Goal: Task Accomplishment & Management: Use online tool/utility

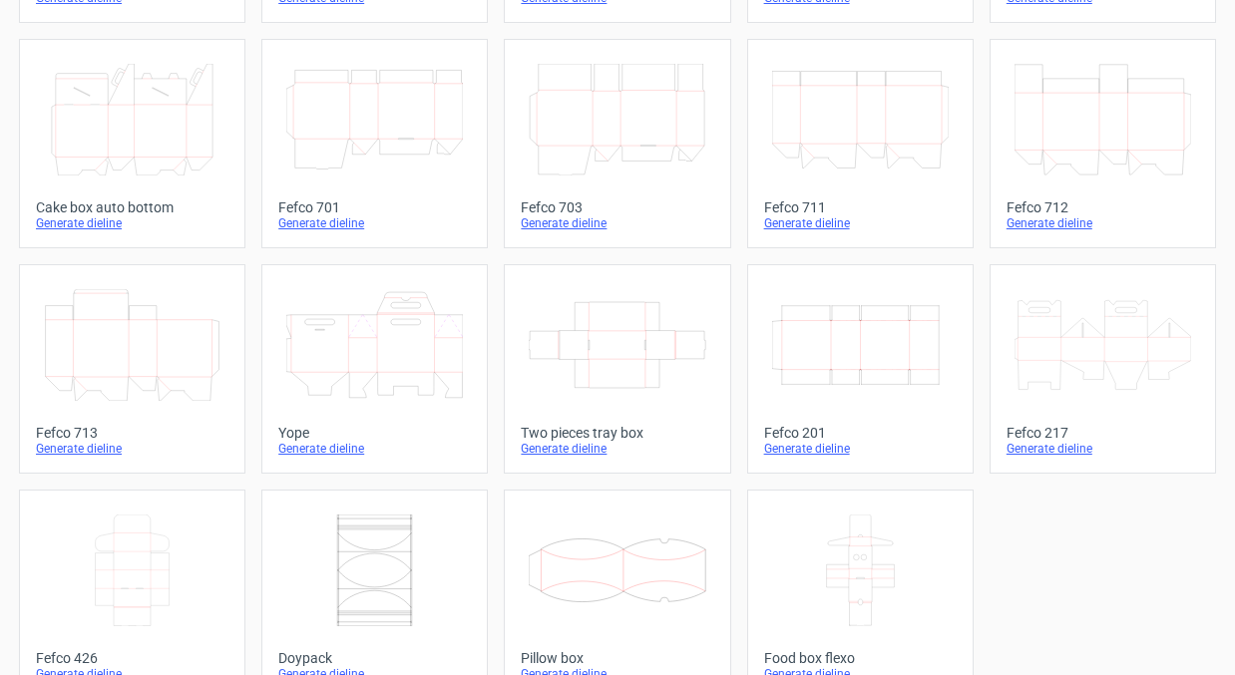
scroll to position [554, 0]
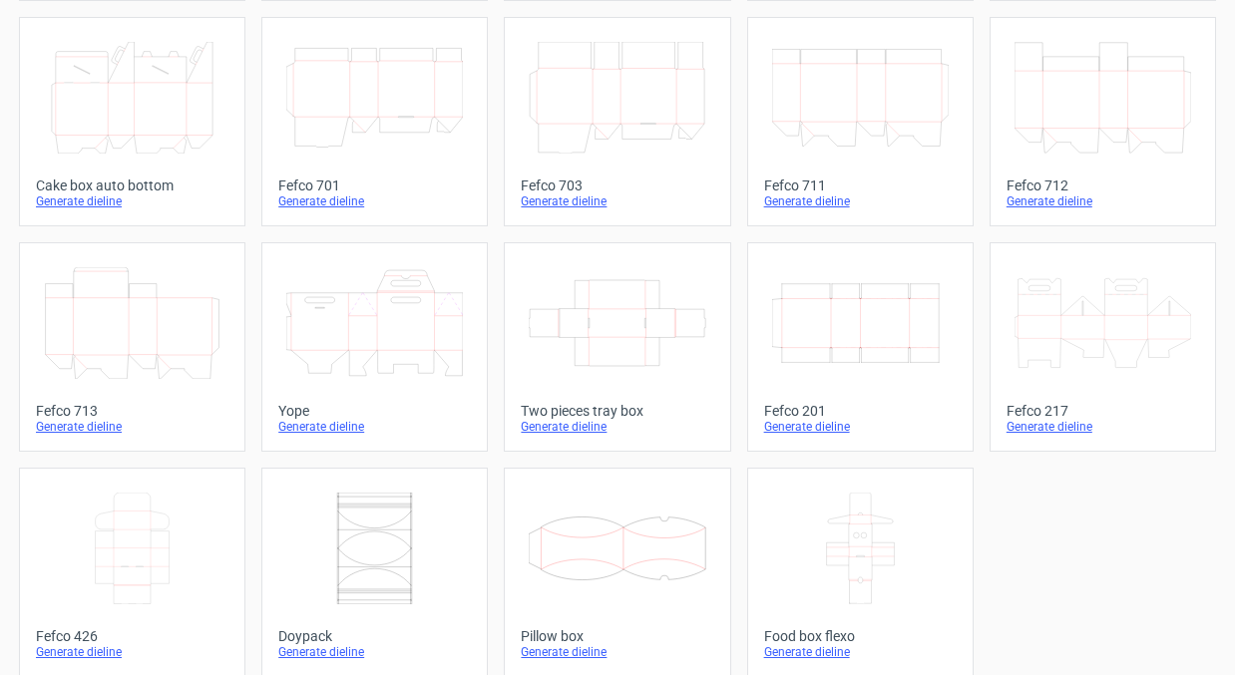
click at [809, 435] on div "Generate dieline" at bounding box center [860, 427] width 193 height 16
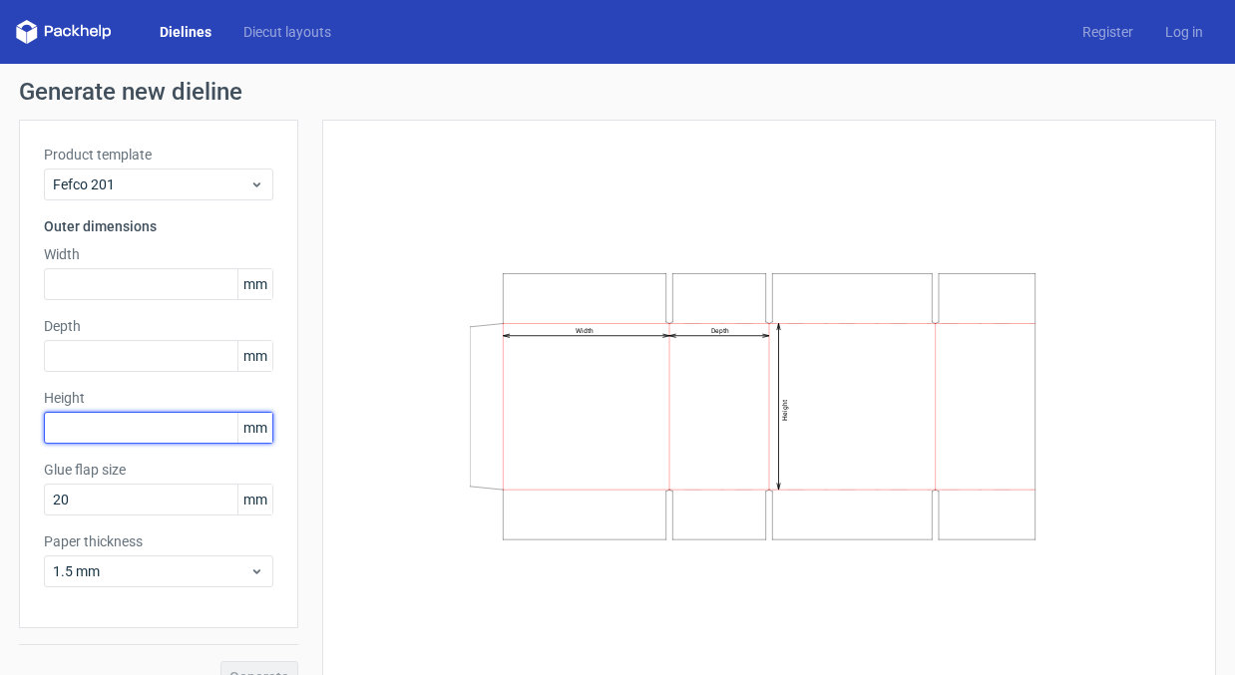
click at [68, 421] on input "text" at bounding box center [158, 428] width 229 height 32
type input "318"
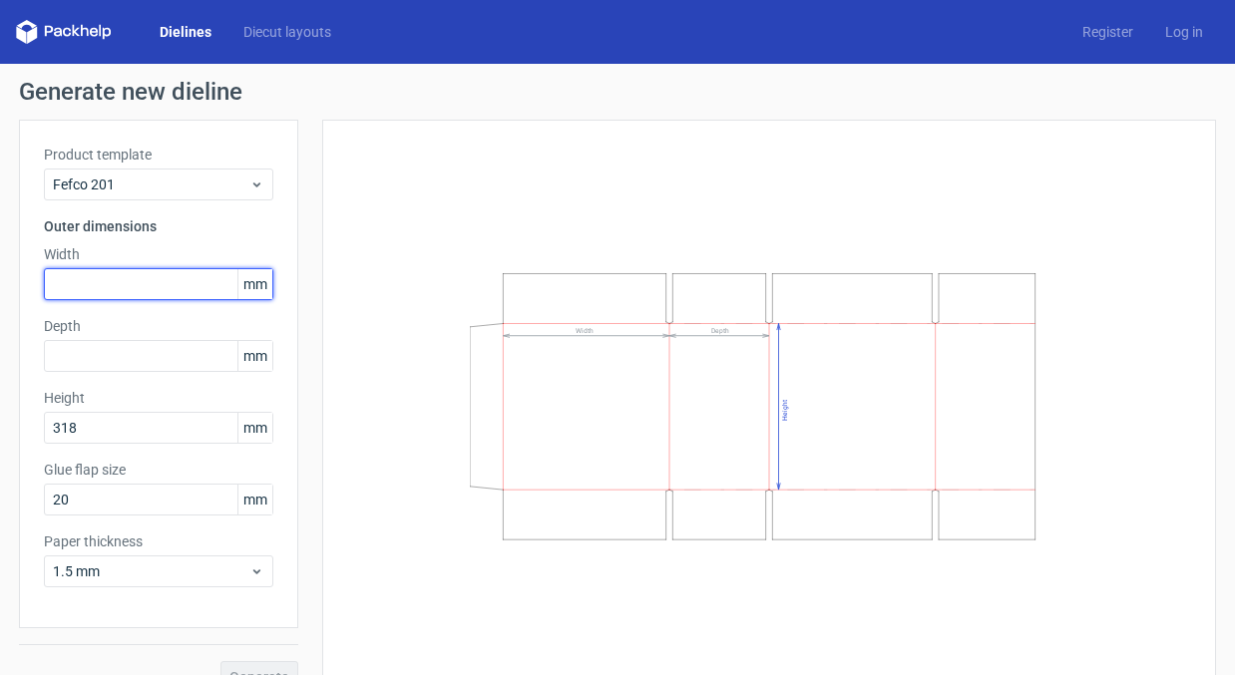
click at [179, 293] on input "text" at bounding box center [158, 284] width 229 height 32
type input "364"
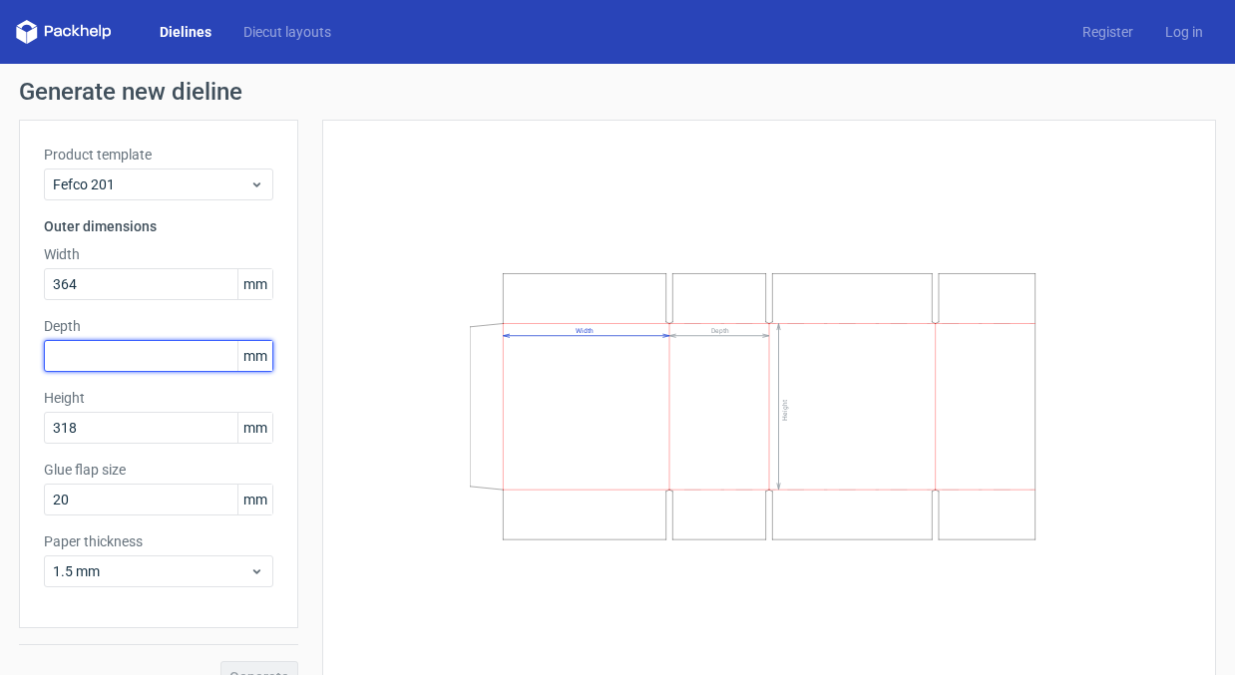
click at [131, 362] on input "text" at bounding box center [158, 356] width 229 height 32
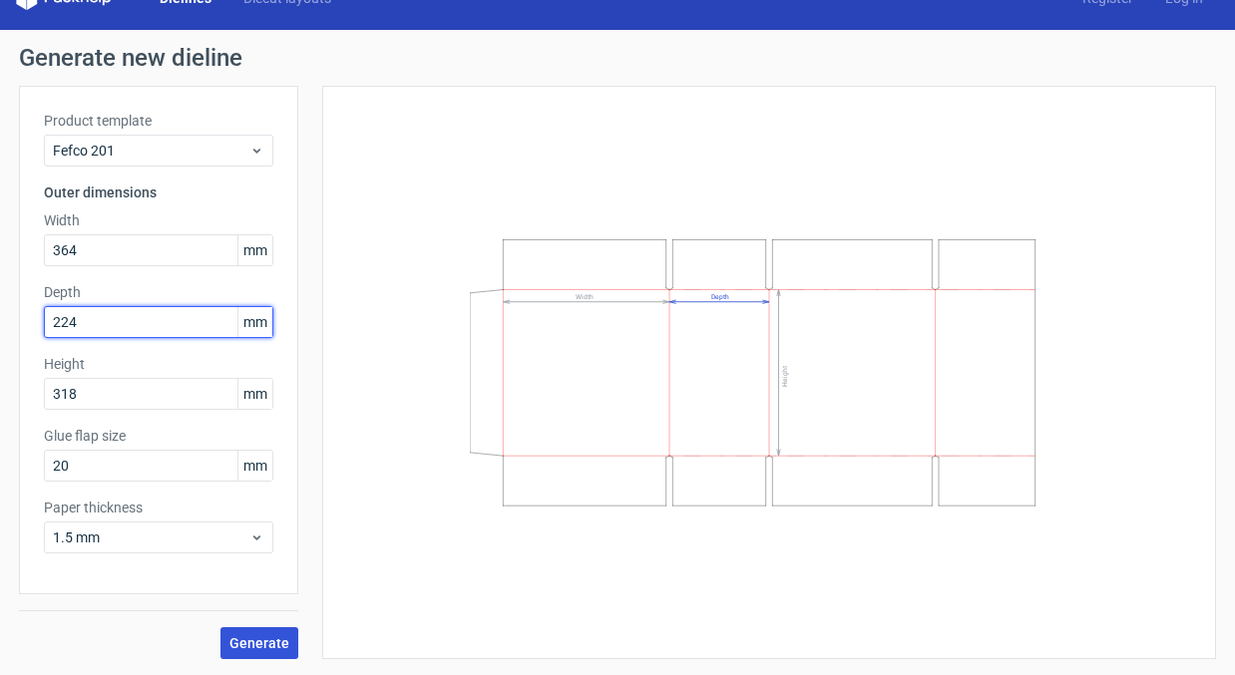
type input "224"
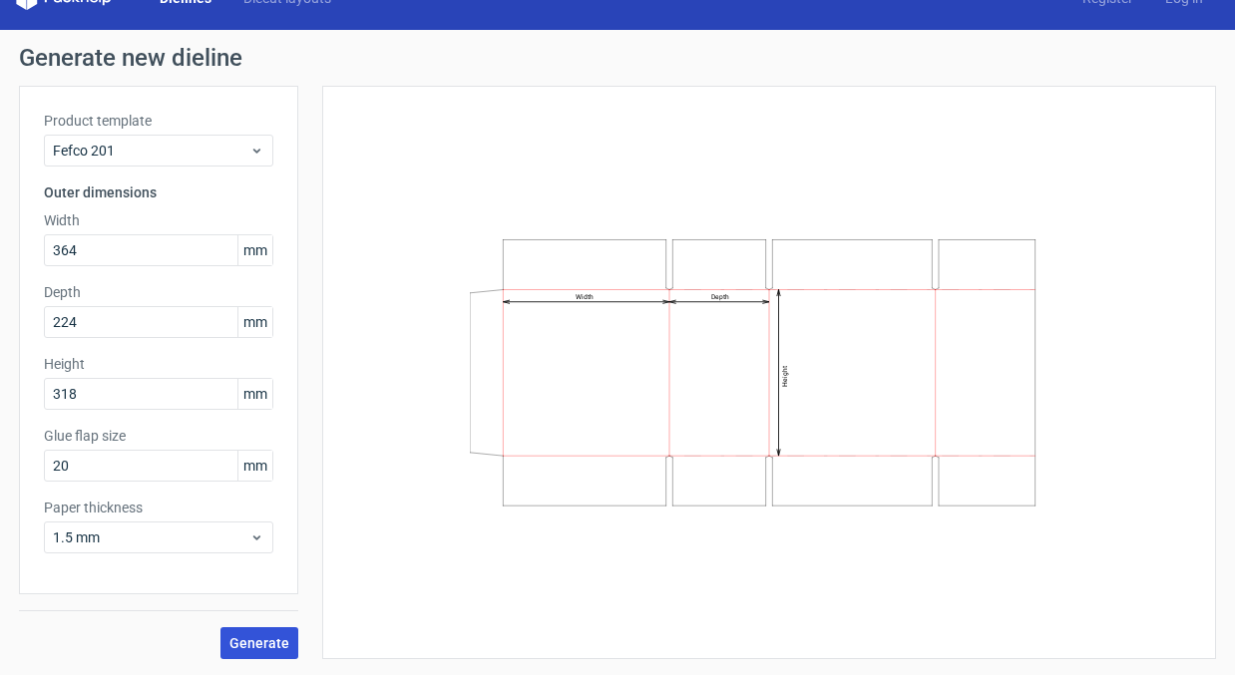
click at [270, 642] on span "Generate" at bounding box center [259, 644] width 60 height 14
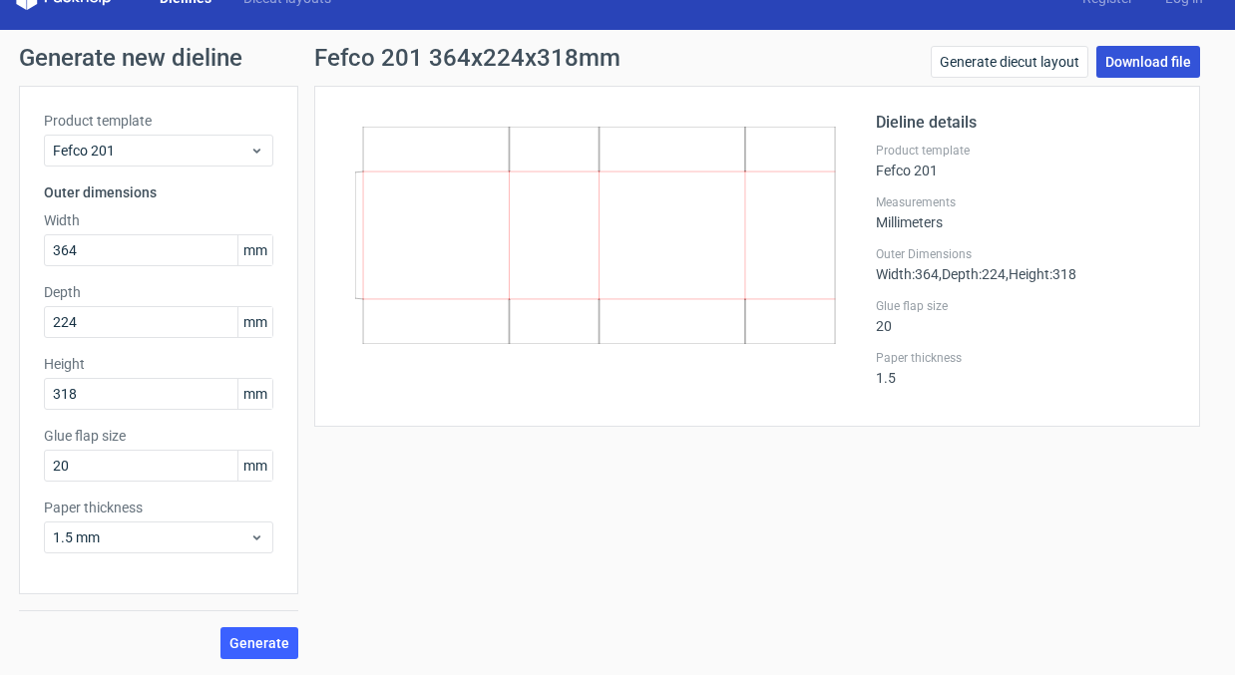
click at [1121, 60] on link "Download file" at bounding box center [1148, 62] width 104 height 32
click at [610, 103] on div "Dieline details Product template Fefco 201 Measurements Millimeters Outer Dimen…" at bounding box center [757, 256] width 886 height 341
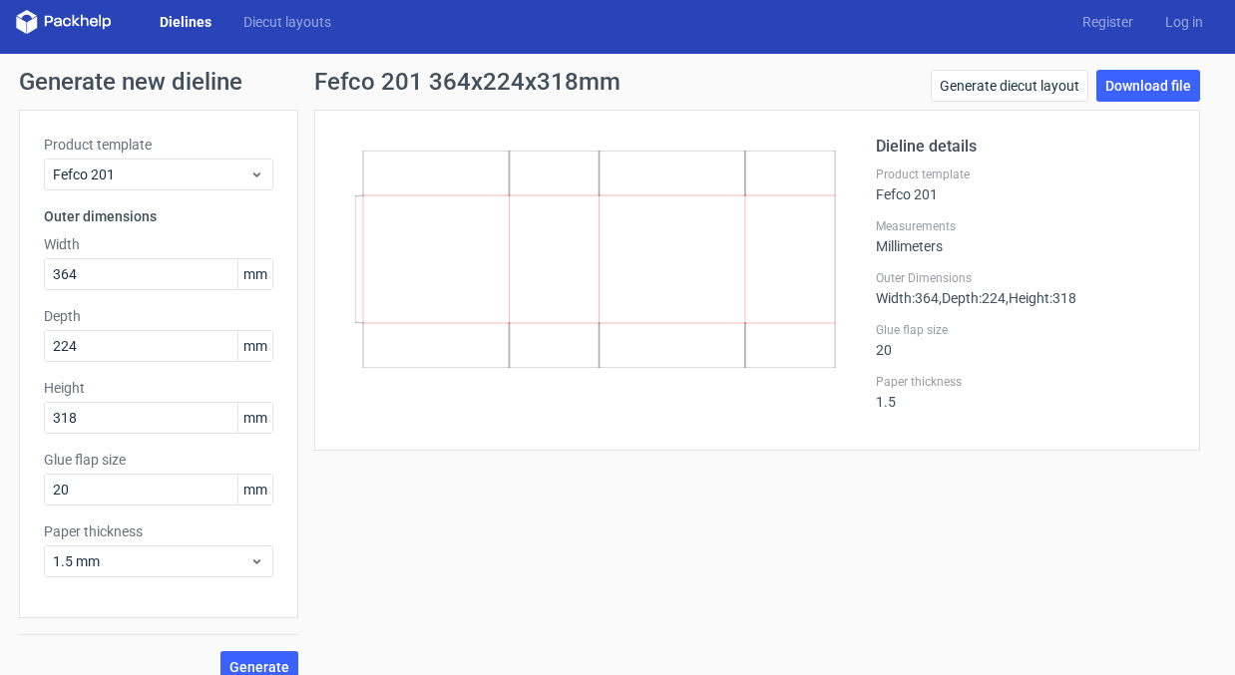
scroll to position [1, 0]
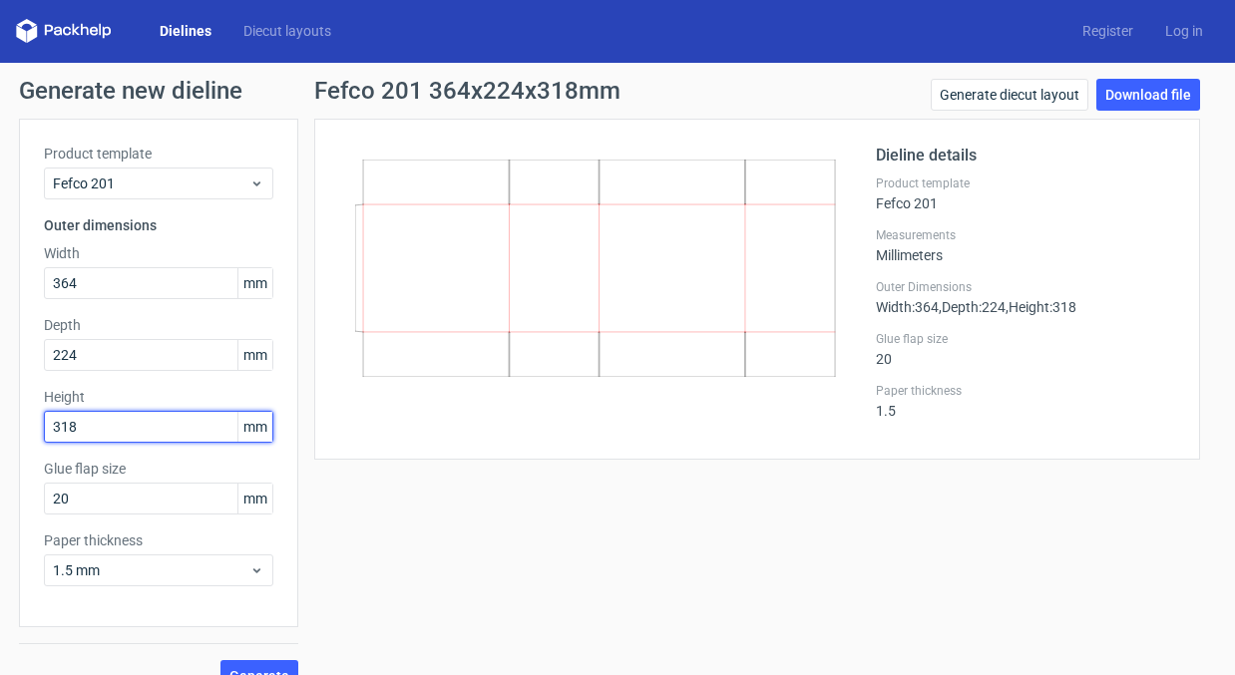
click at [113, 425] on input "318" at bounding box center [158, 427] width 229 height 32
type input "324"
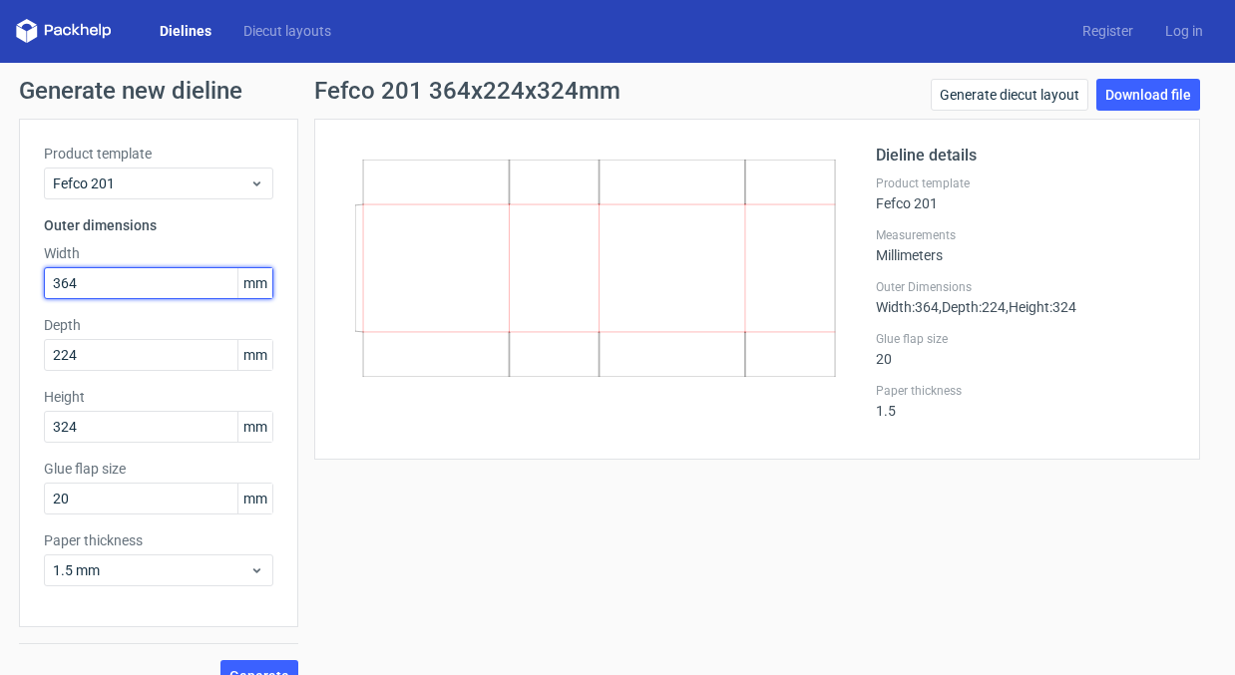
click at [134, 289] on input "364" at bounding box center [158, 283] width 229 height 32
type input "314"
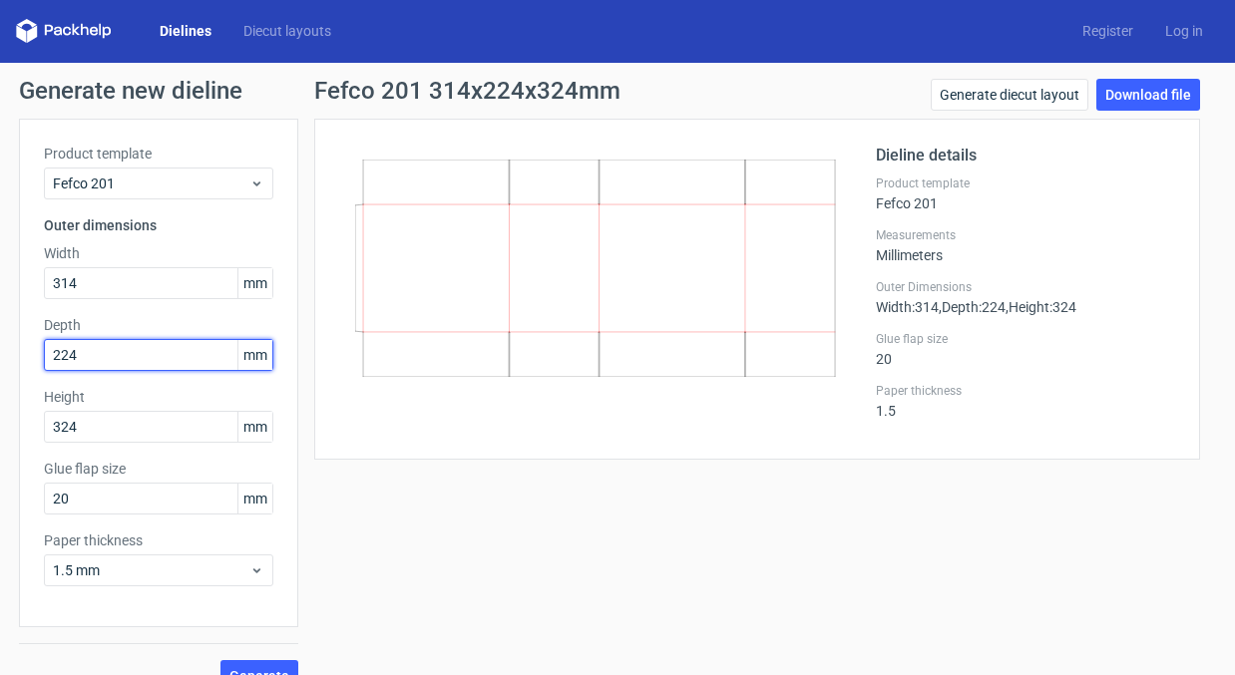
click at [97, 360] on input "224" at bounding box center [158, 355] width 229 height 32
click at [171, 360] on input "224" at bounding box center [158, 355] width 229 height 32
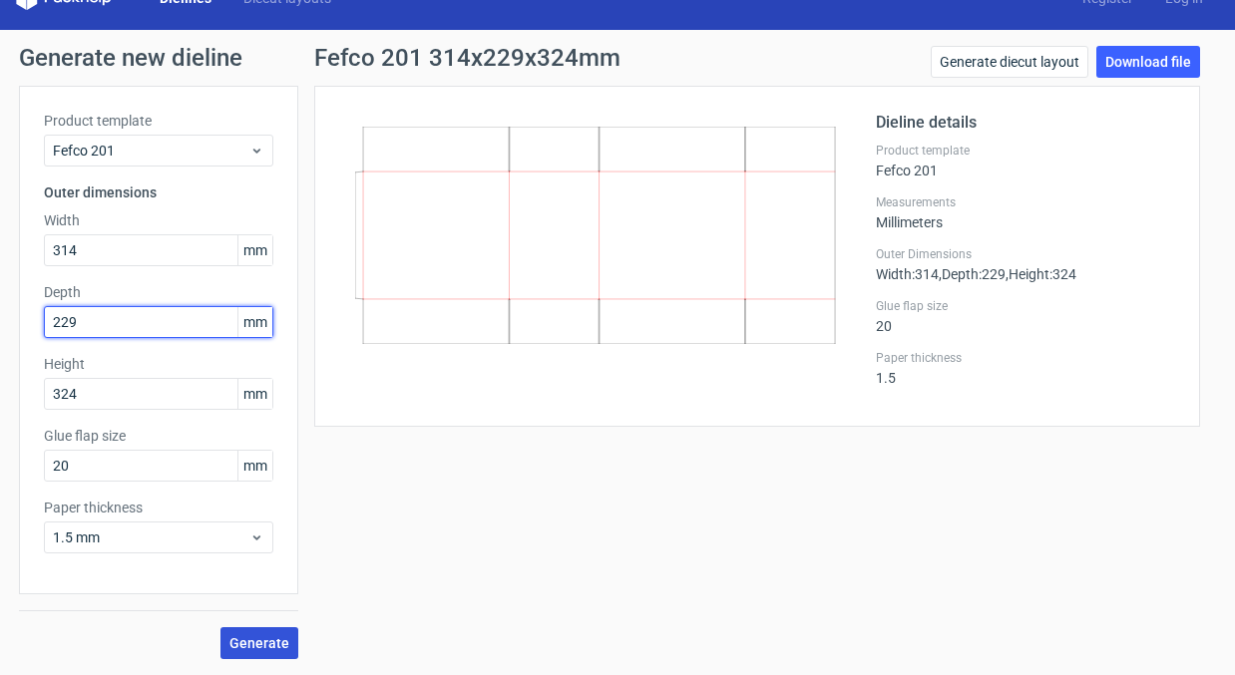
type input "229"
click at [268, 651] on span "Generate" at bounding box center [259, 644] width 60 height 14
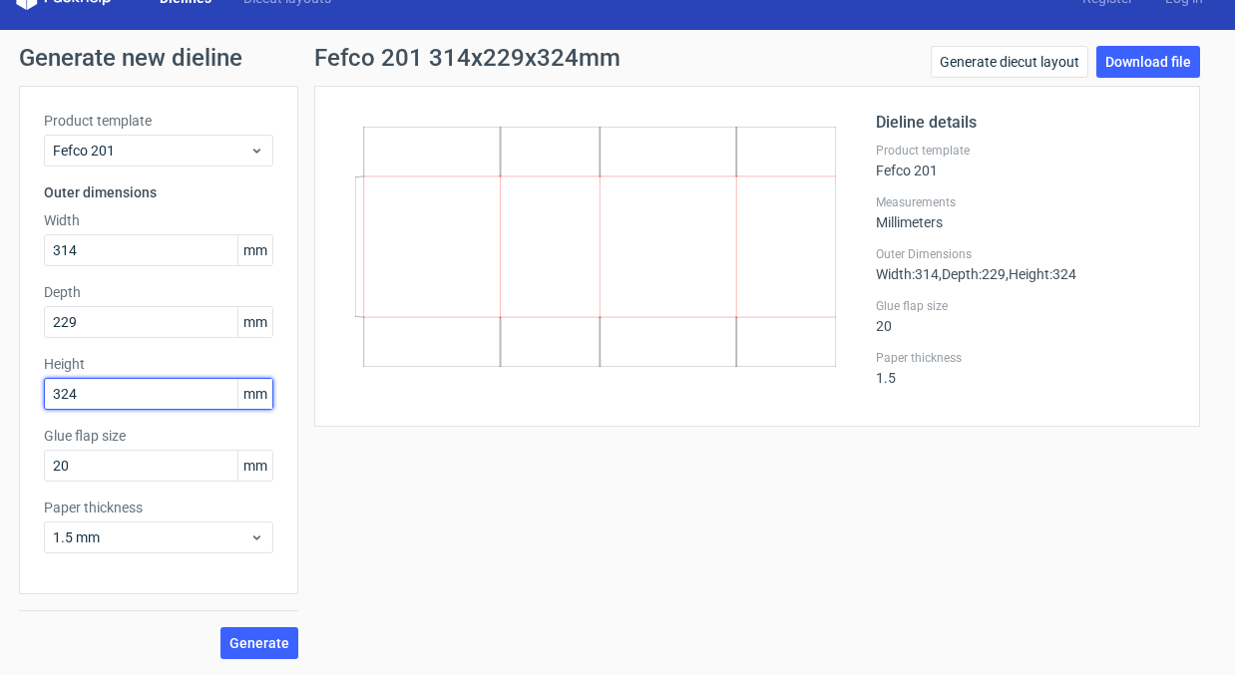
click at [104, 402] on input "324" at bounding box center [158, 394] width 229 height 32
type input "305"
click at [230, 650] on span "Generate" at bounding box center [259, 644] width 60 height 14
click at [1136, 61] on link "Download file" at bounding box center [1148, 62] width 104 height 32
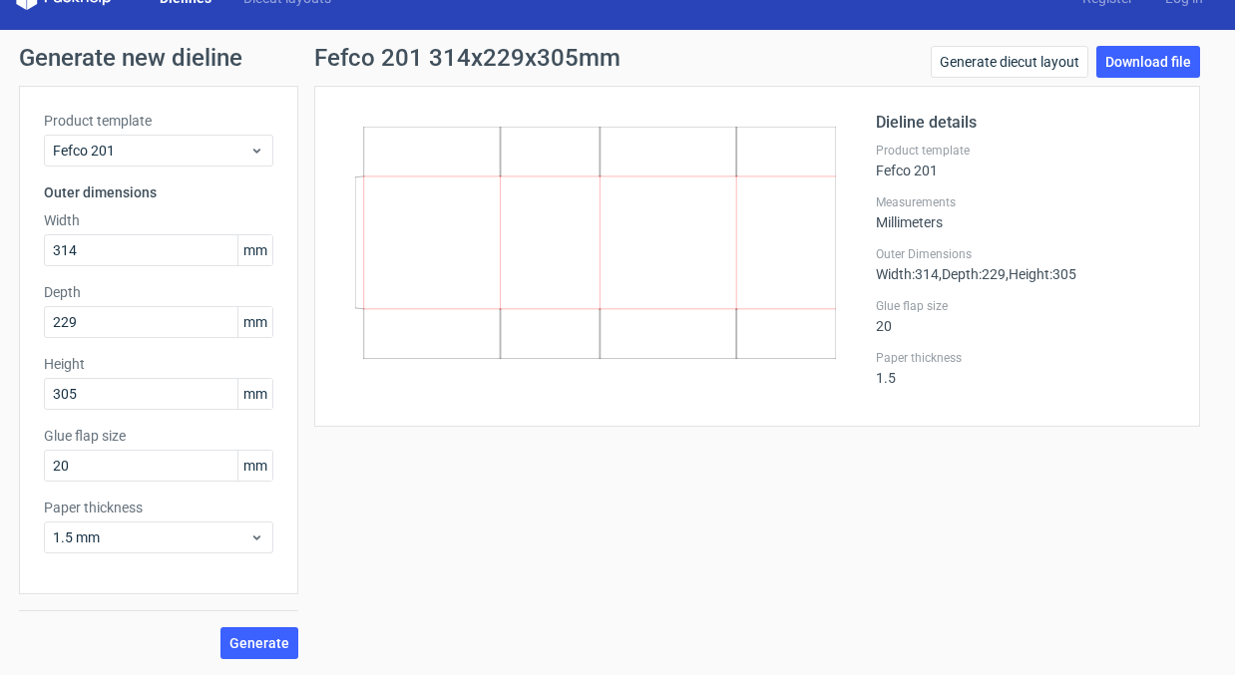
click at [752, 344] on icon at bounding box center [595, 243] width 481 height 232
click at [255, 652] on button "Generate" at bounding box center [259, 644] width 78 height 32
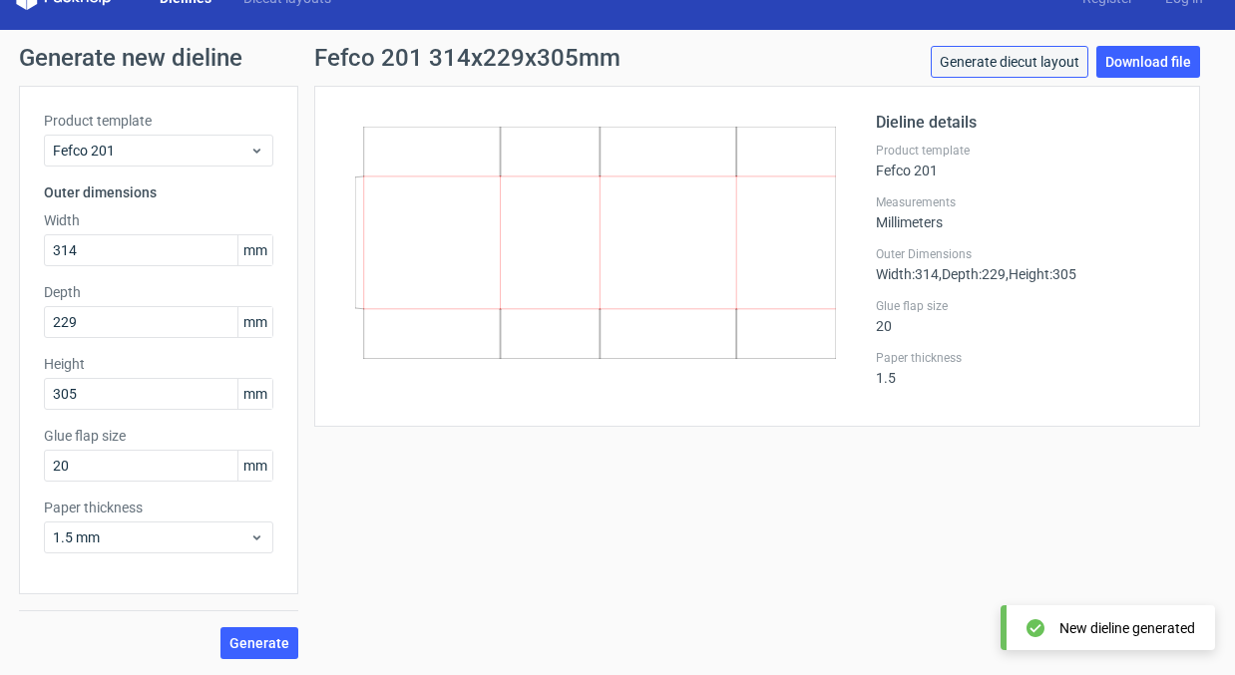
click at [1026, 51] on link "Generate diecut layout" at bounding box center [1010, 62] width 158 height 32
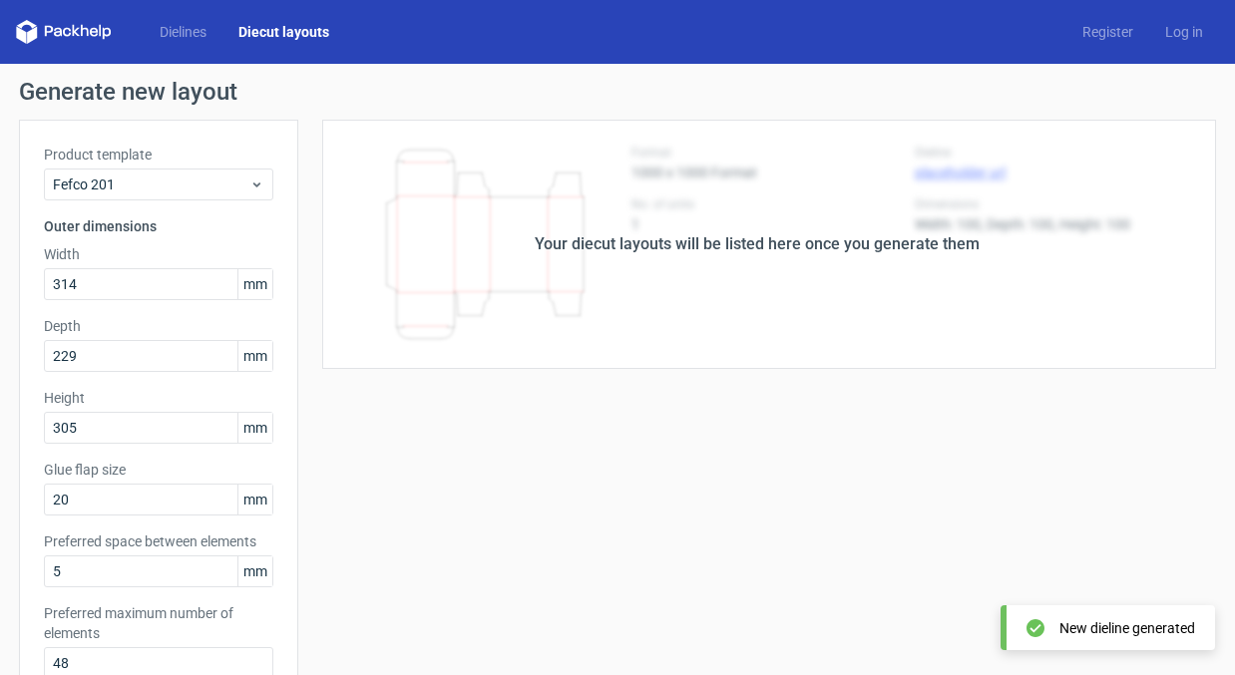
drag, startPoint x: 665, startPoint y: 330, endPoint x: 652, endPoint y: 366, distance: 38.5
click at [665, 331] on div "Your diecut layouts will be listed here once you generate them" at bounding box center [757, 244] width 918 height 249
drag, startPoint x: 605, startPoint y: 550, endPoint x: 604, endPoint y: 536, distance: 14.0
click at [604, 550] on div "Your diecut layouts will be listed here once you generate them Height Depth Wid…" at bounding box center [757, 625] width 918 height 1011
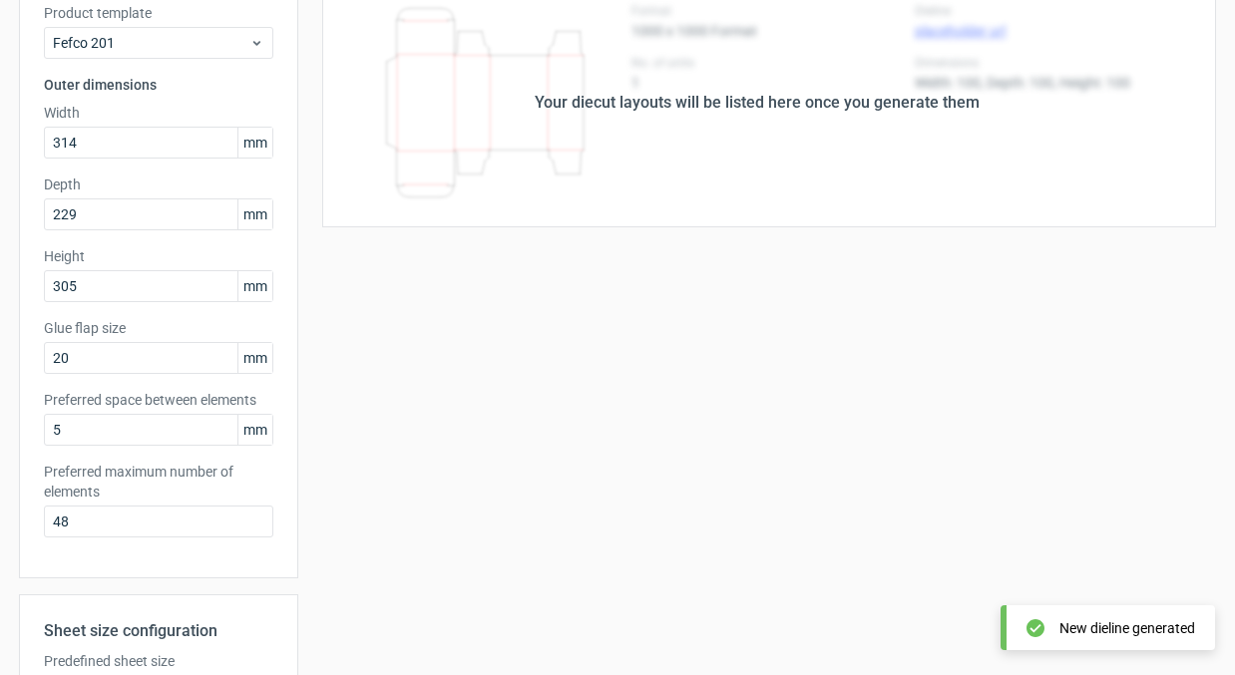
scroll to position [471, 0]
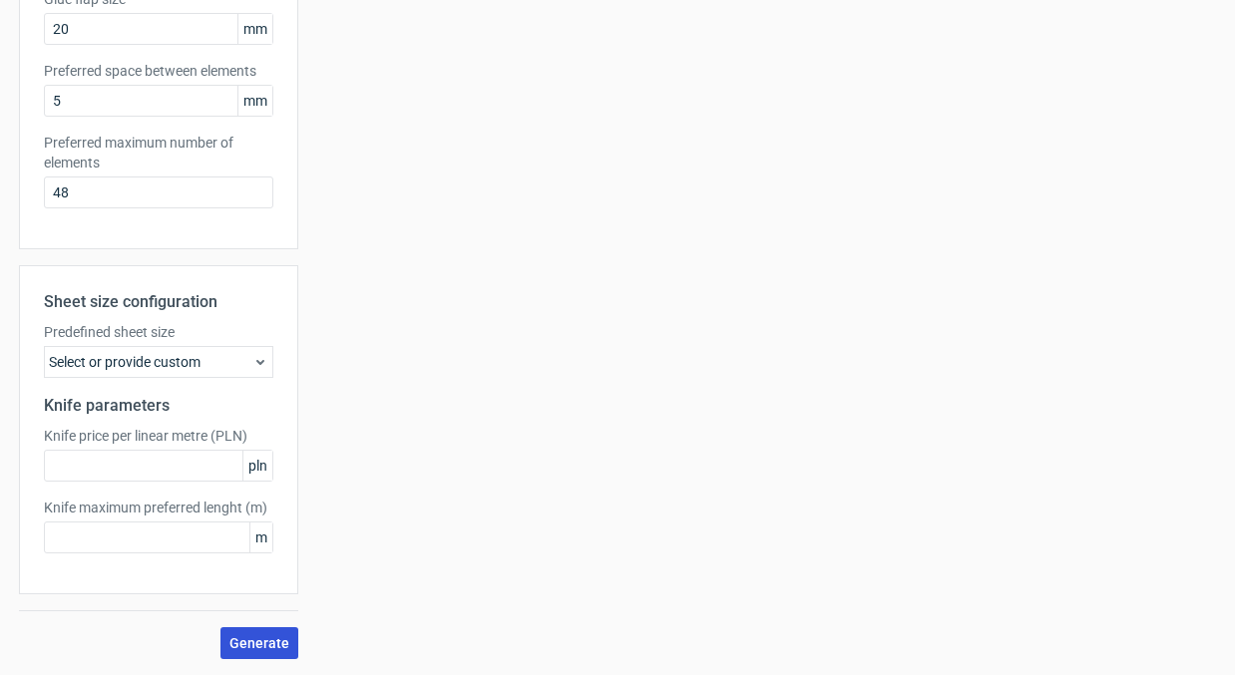
click at [240, 643] on span "Generate" at bounding box center [259, 644] width 60 height 14
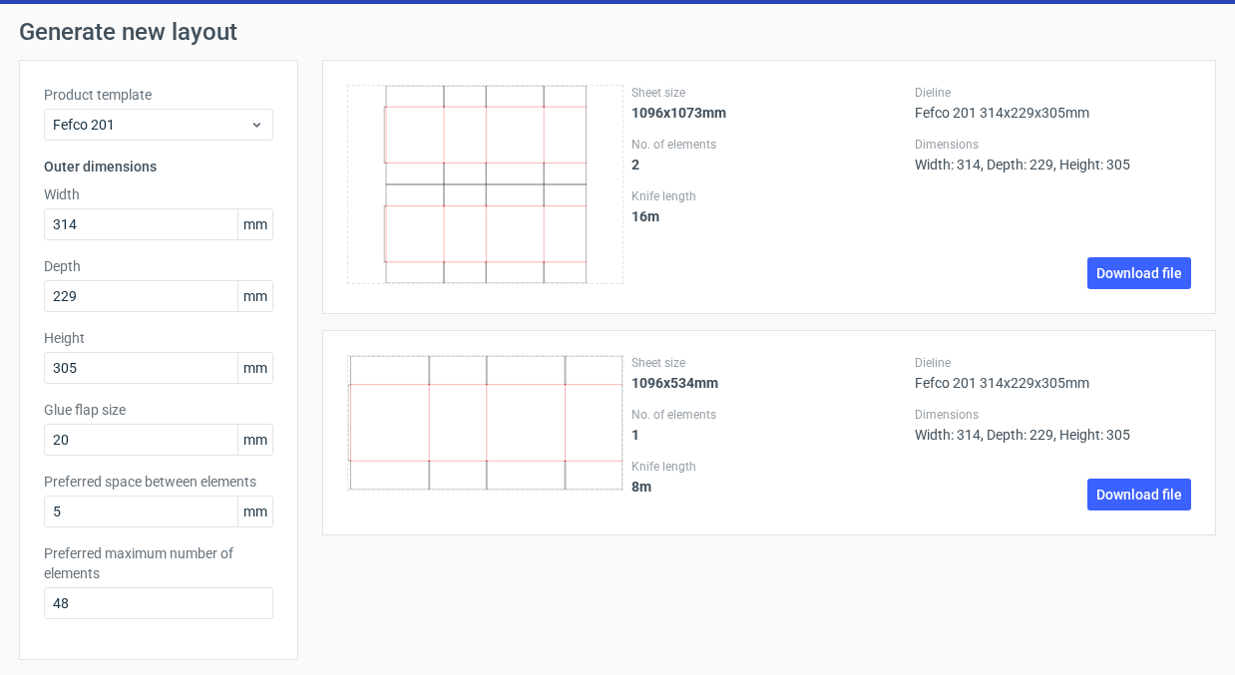
scroll to position [59, 0]
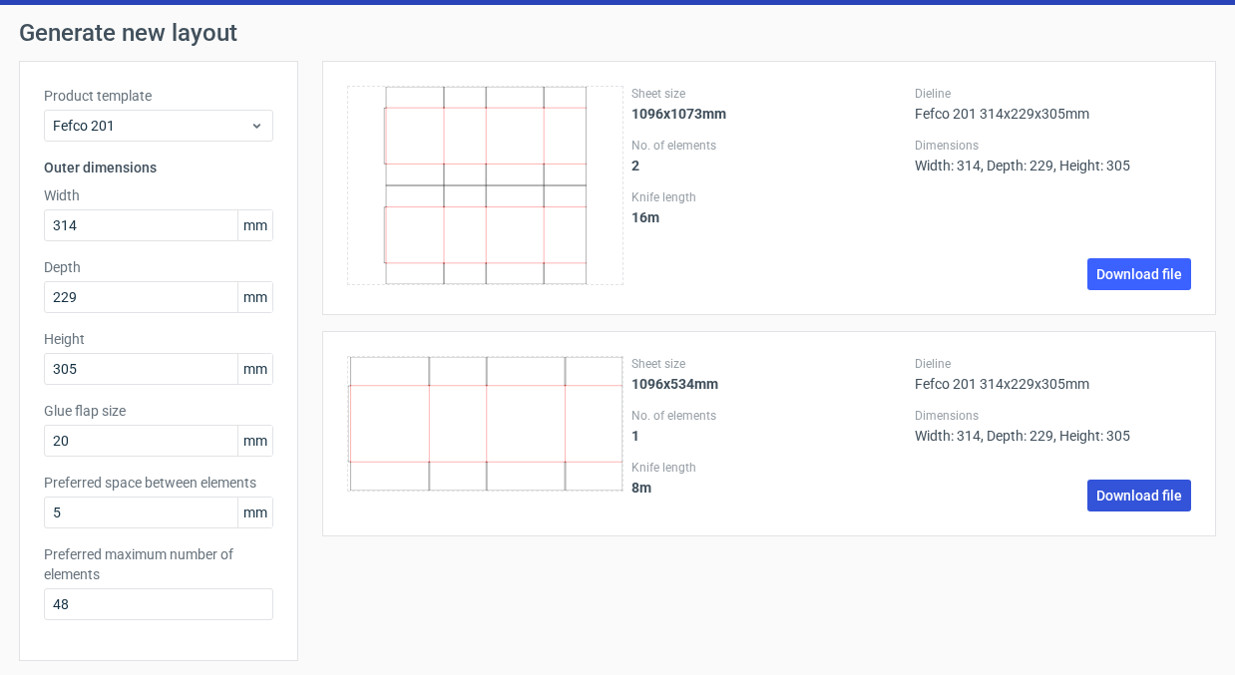
click at [1131, 494] on link "Download file" at bounding box center [1139, 496] width 104 height 32
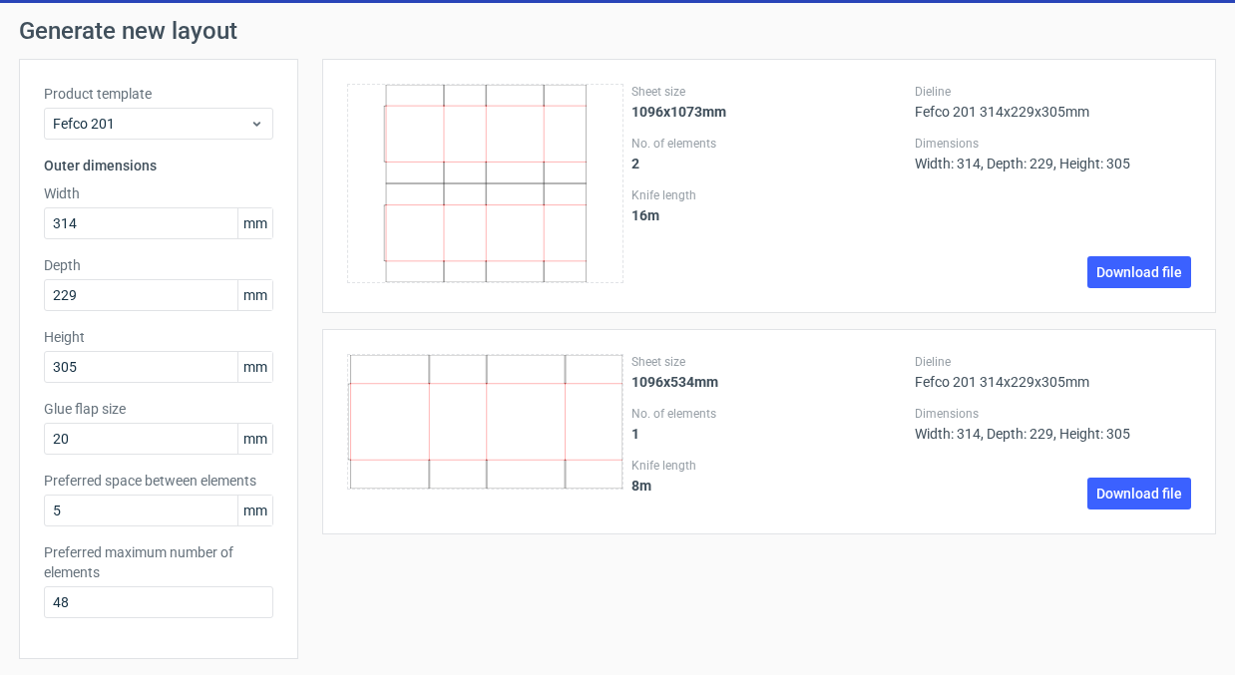
scroll to position [0, 0]
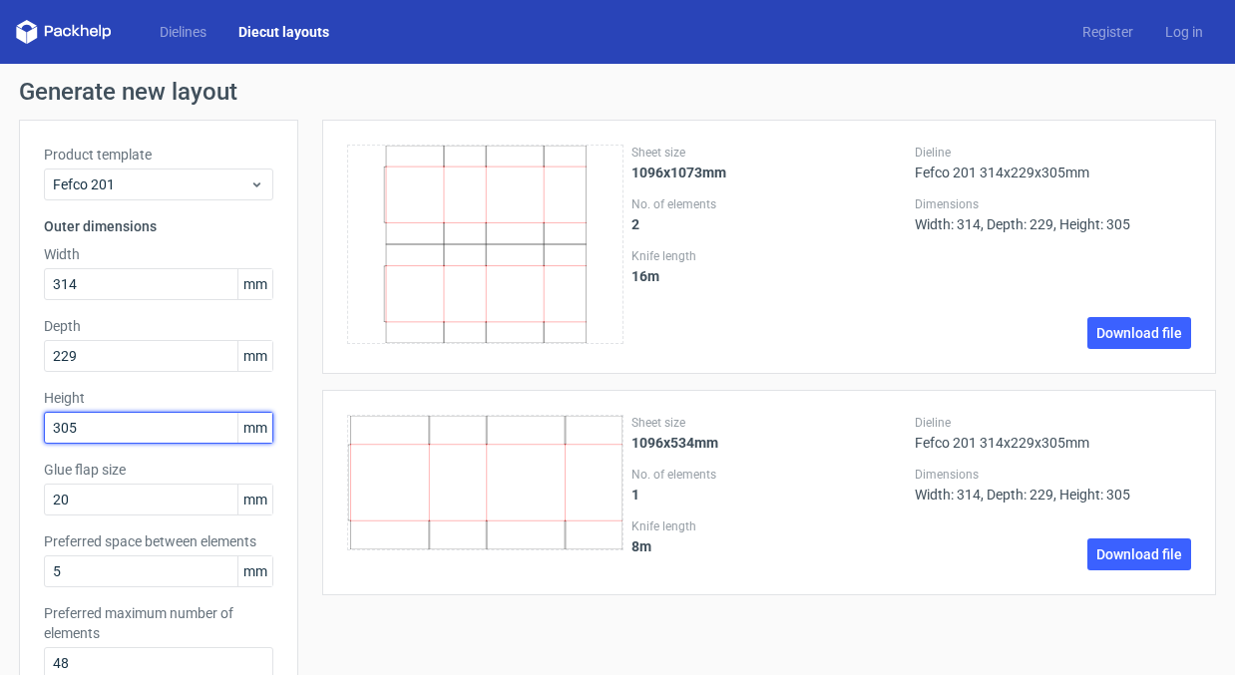
click at [89, 428] on input "305" at bounding box center [158, 428] width 229 height 32
click at [88, 428] on input "305" at bounding box center [158, 428] width 229 height 32
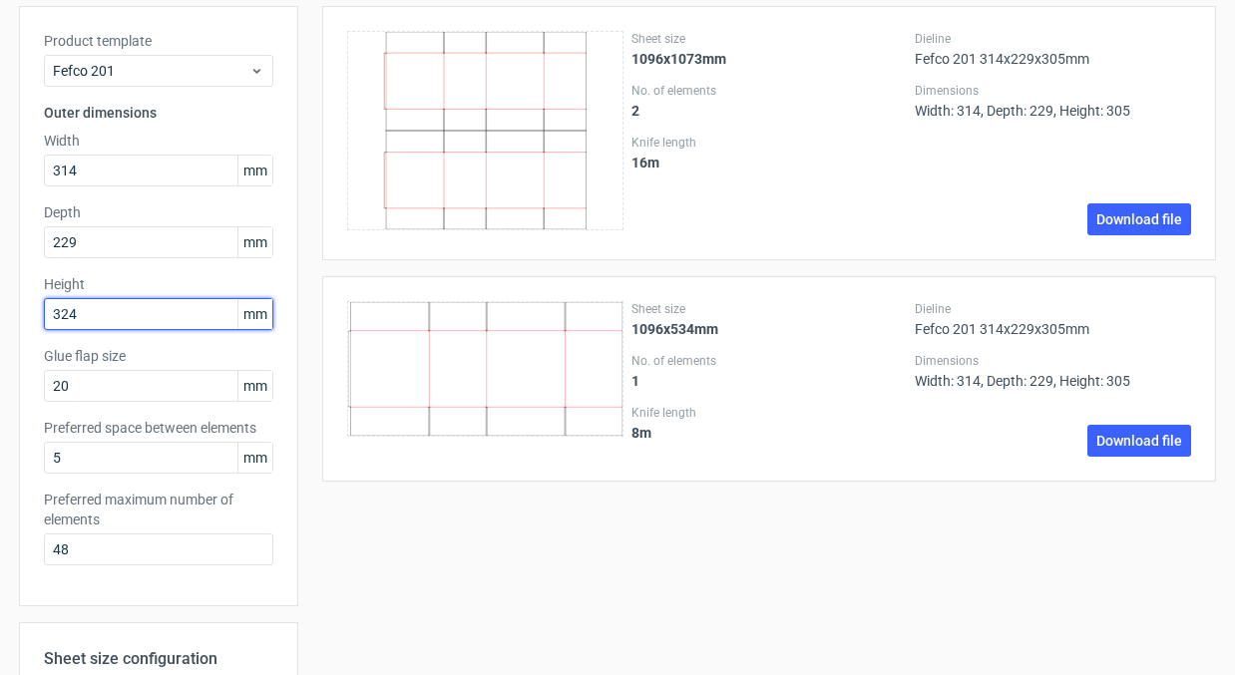
scroll to position [471, 0]
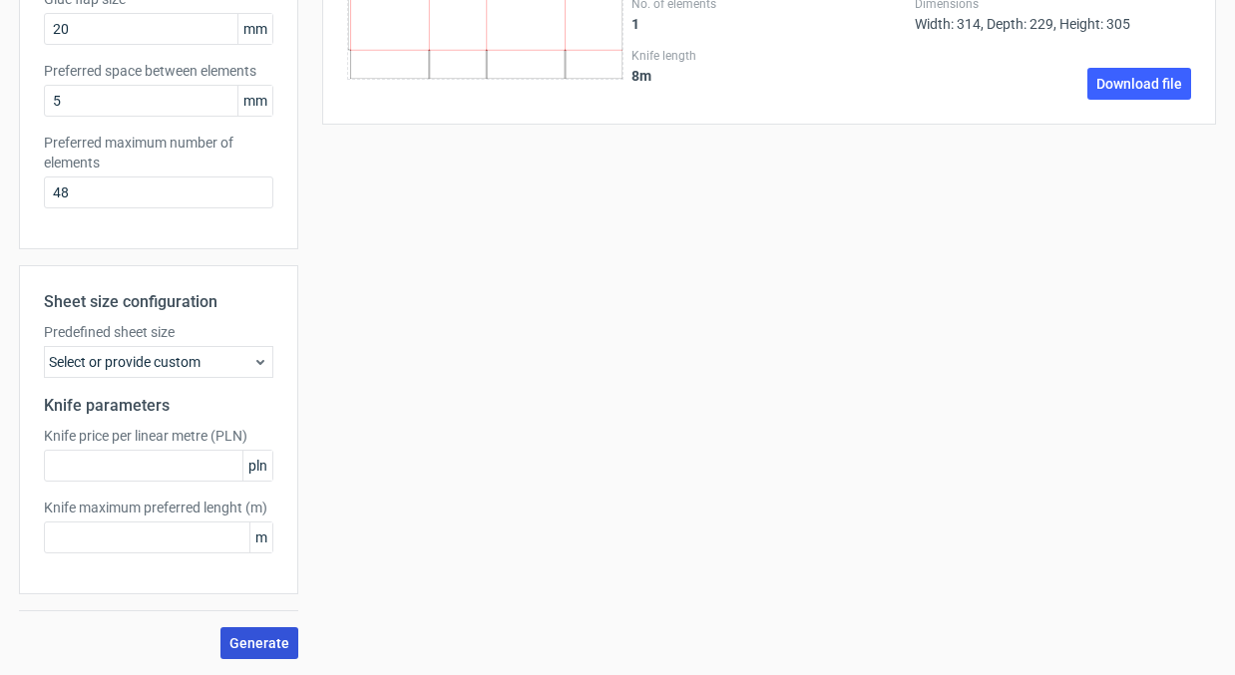
click at [275, 652] on button "Generate" at bounding box center [259, 644] width 78 height 32
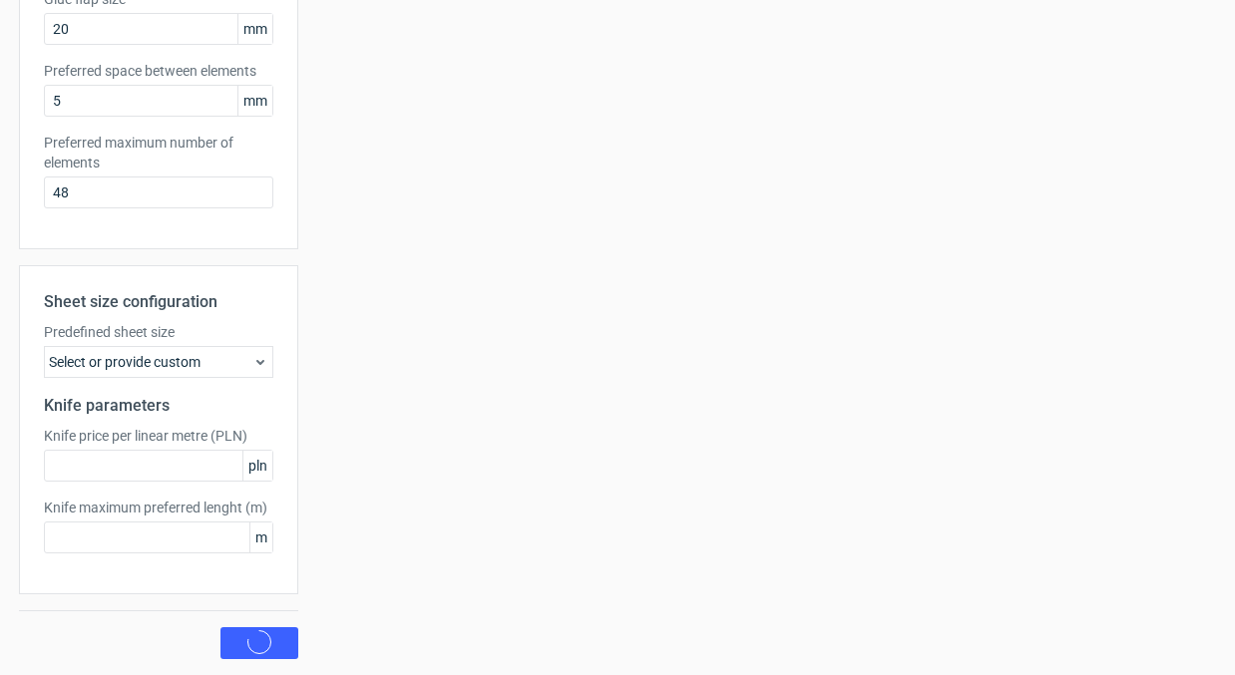
scroll to position [0, 0]
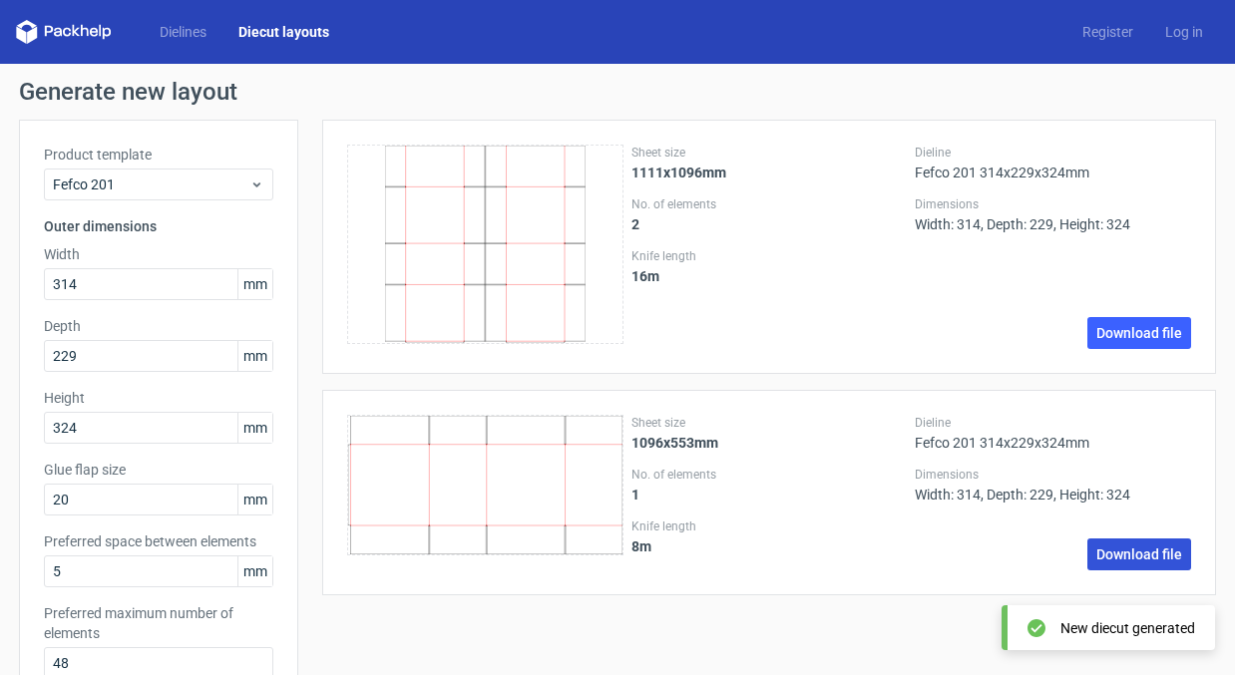
click at [1106, 557] on link "Download file" at bounding box center [1139, 555] width 104 height 32
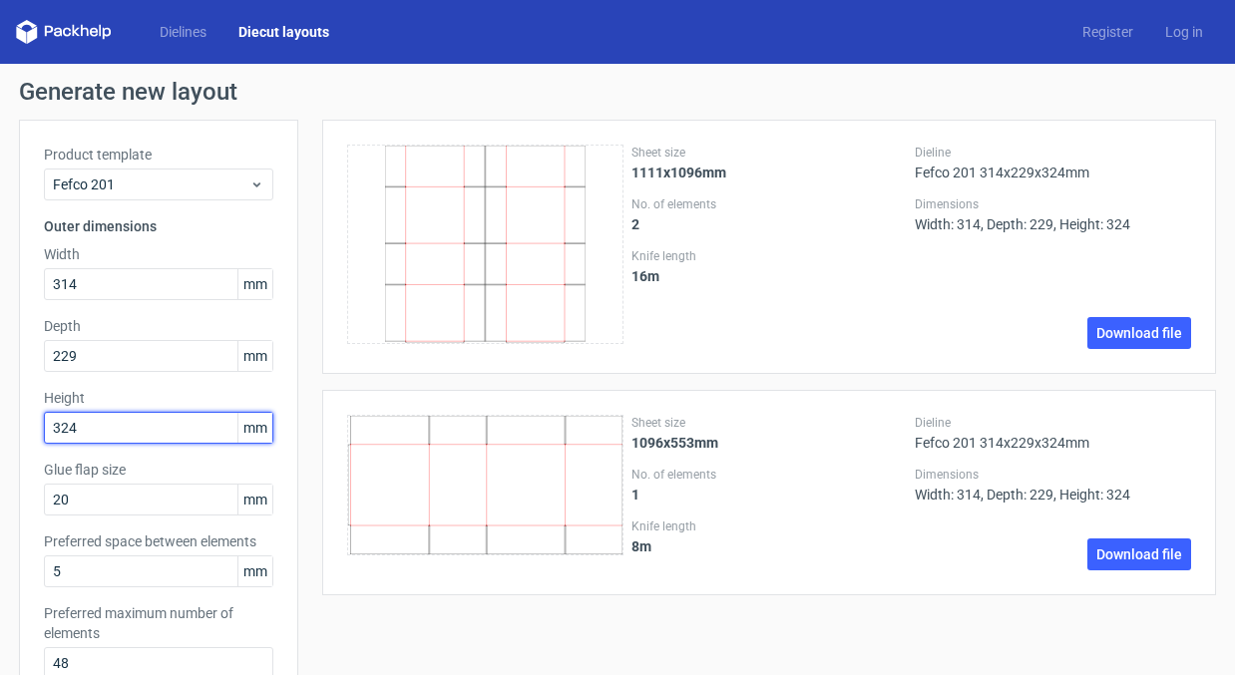
click at [149, 424] on input "324" at bounding box center [158, 428] width 229 height 32
type input "318"
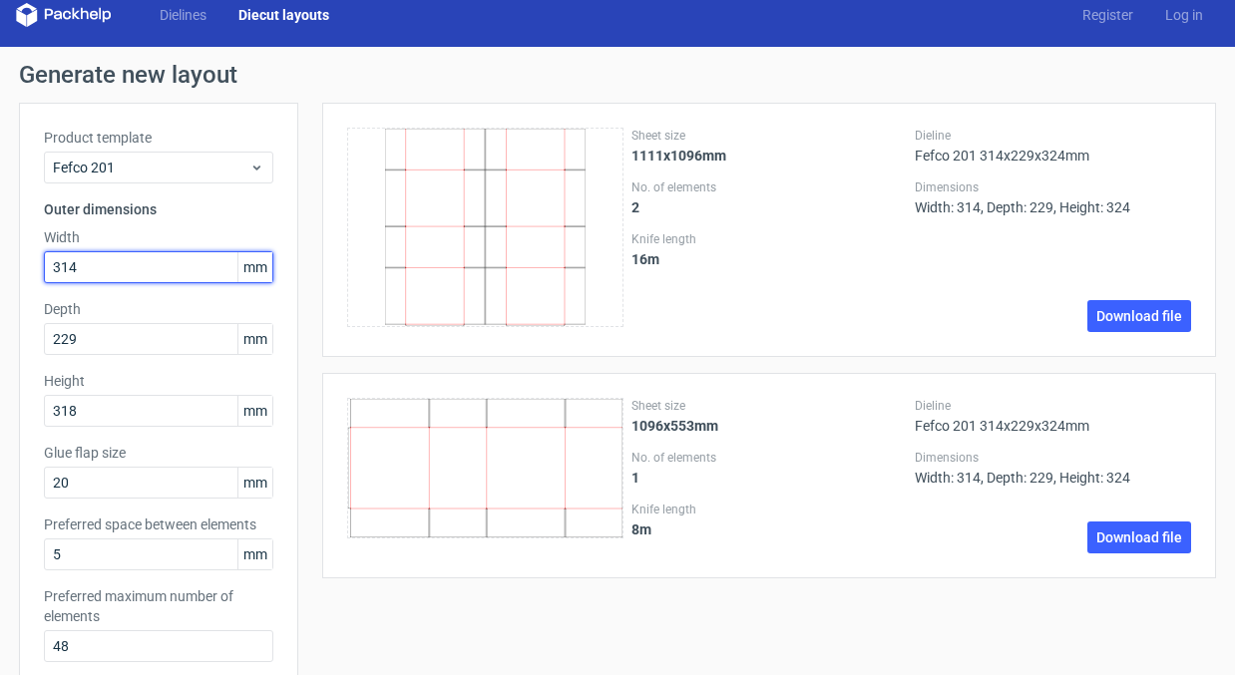
click at [133, 262] on input "314" at bounding box center [158, 267] width 229 height 32
type input "364"
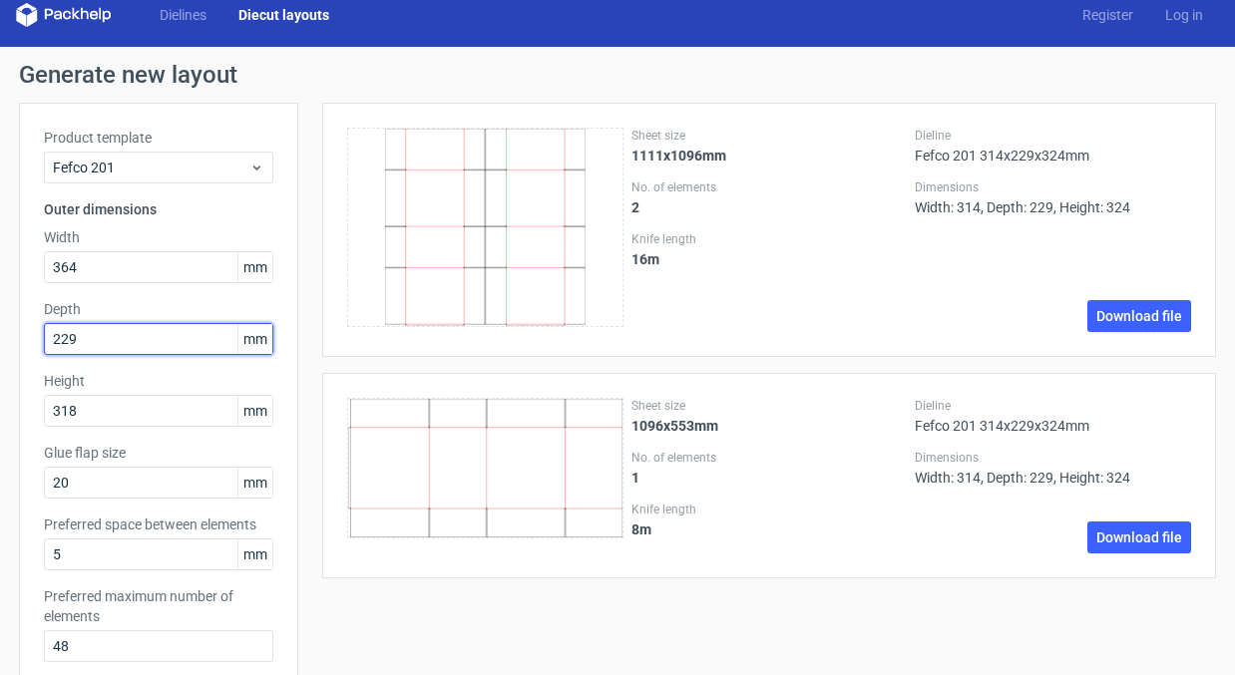
click at [93, 331] on input "229" at bounding box center [158, 339] width 229 height 32
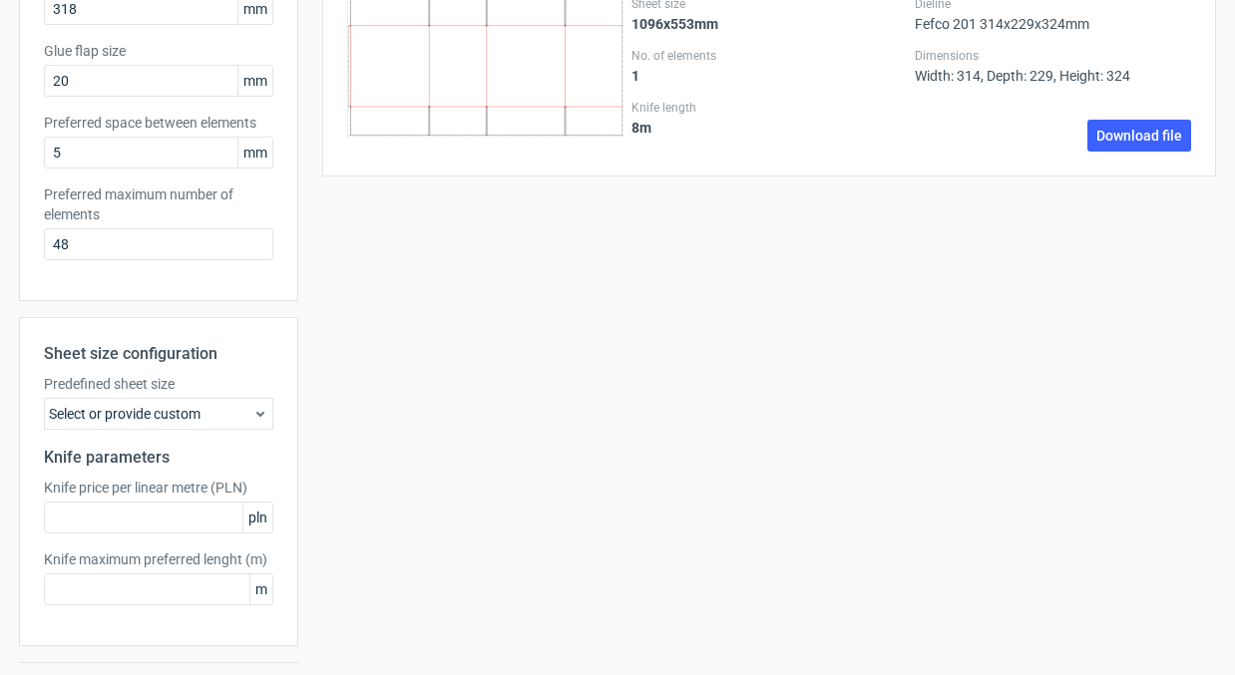
scroll to position [471, 0]
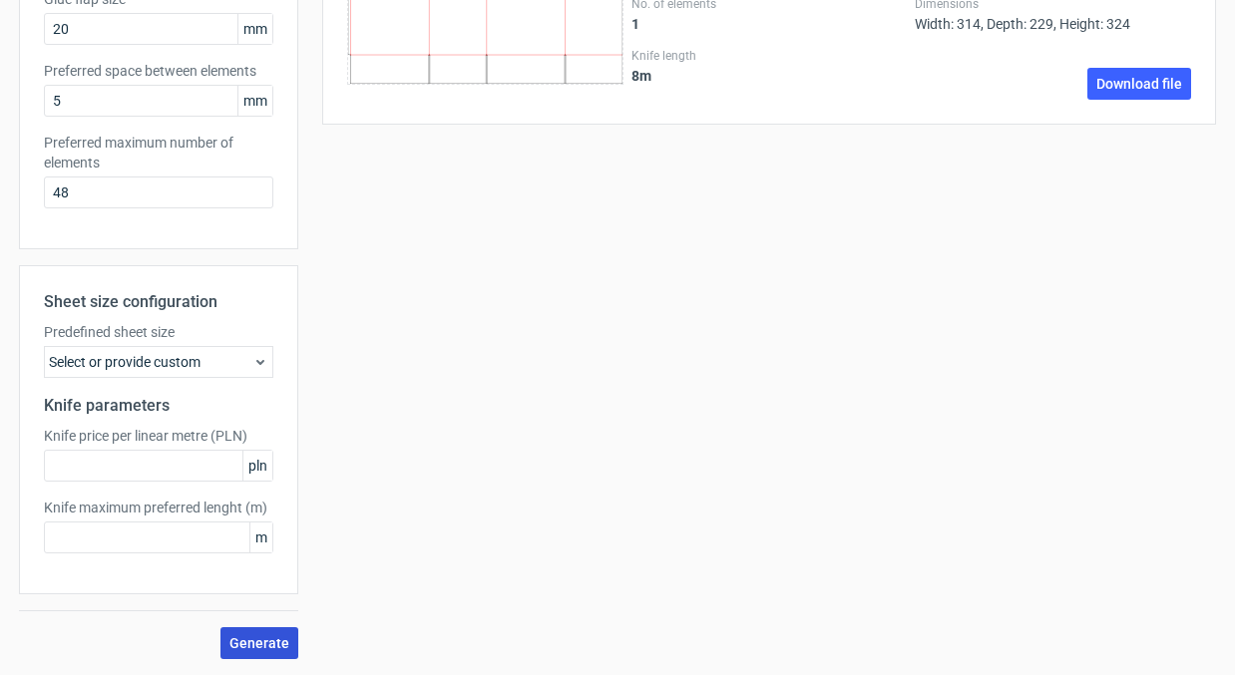
type input "224"
click at [248, 657] on button "Generate" at bounding box center [259, 644] width 78 height 32
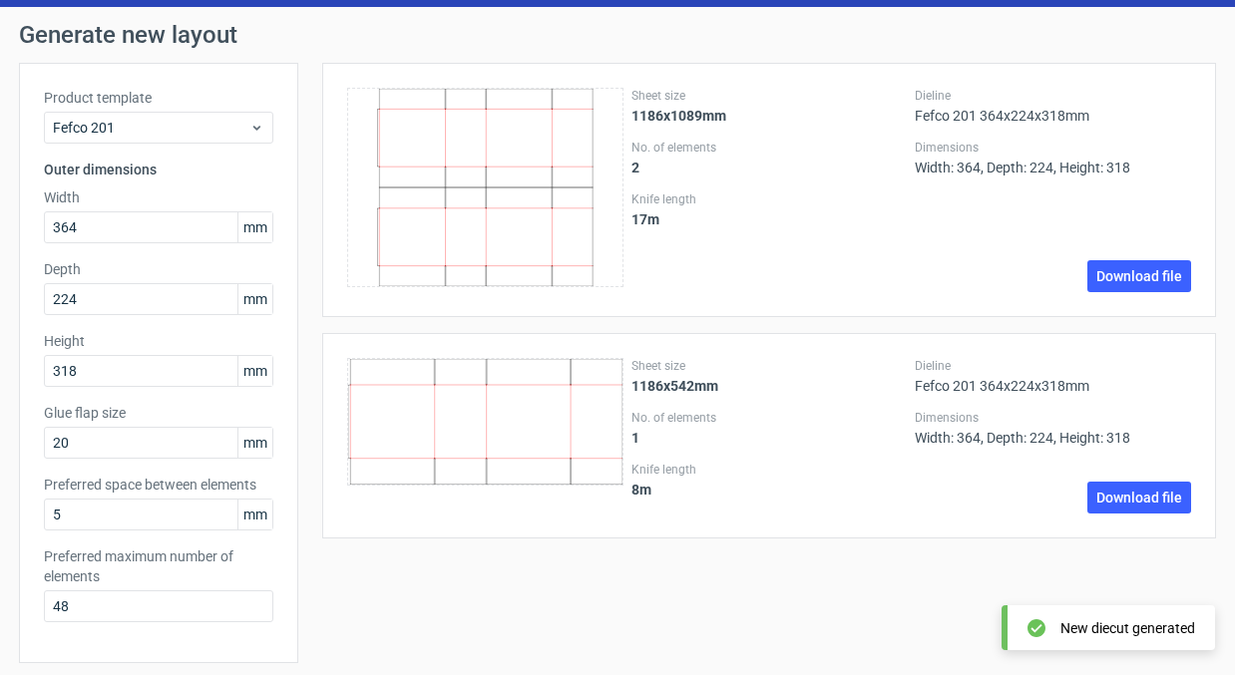
scroll to position [59, 0]
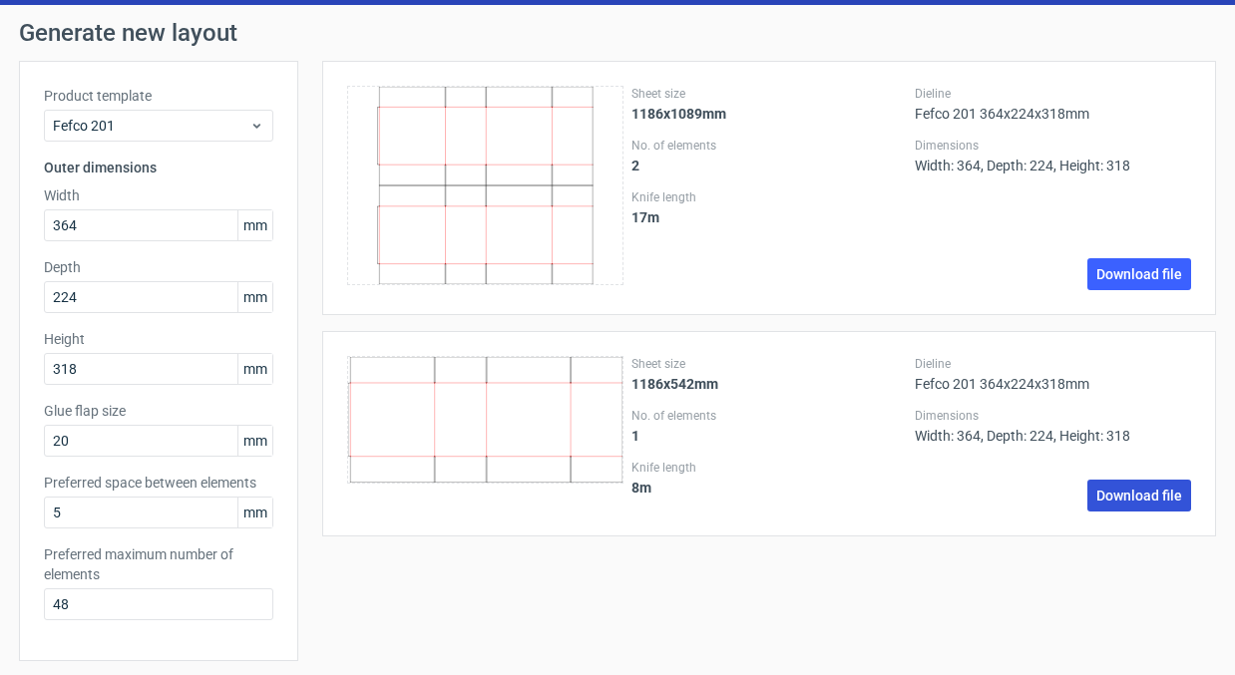
click at [1141, 502] on link "Download file" at bounding box center [1139, 496] width 104 height 32
